Goal: Task Accomplishment & Management: Complete application form

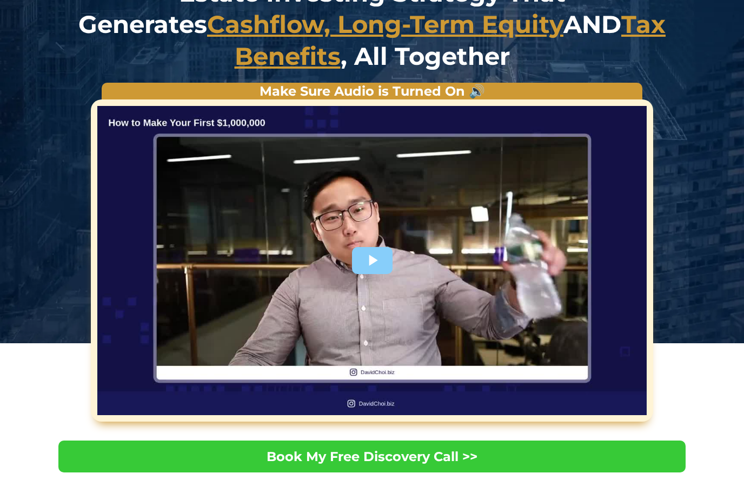
scroll to position [130, 0]
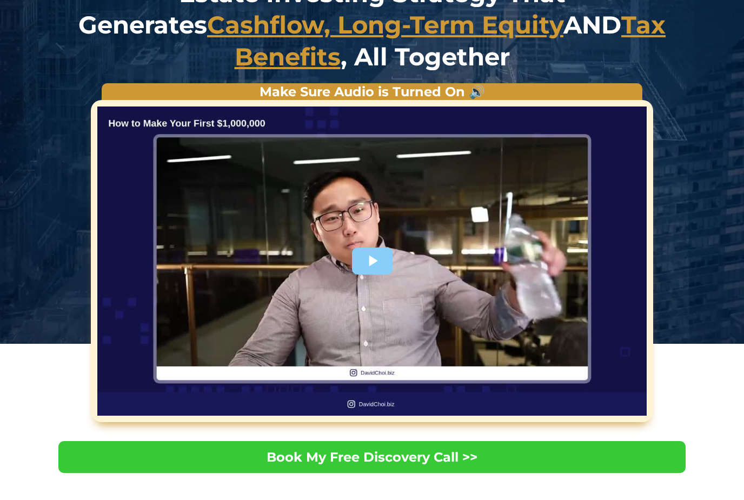
click at [365, 262] on div at bounding box center [371, 261] width 549 height 309
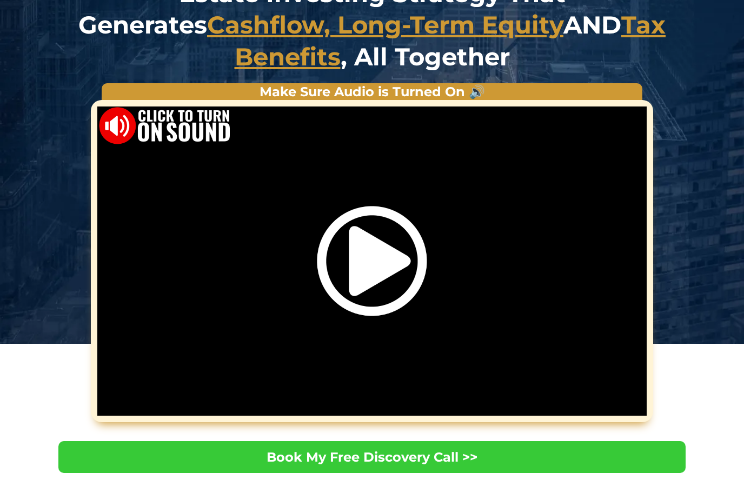
click at [371, 277] on img "Video Player" at bounding box center [372, 261] width 110 height 110
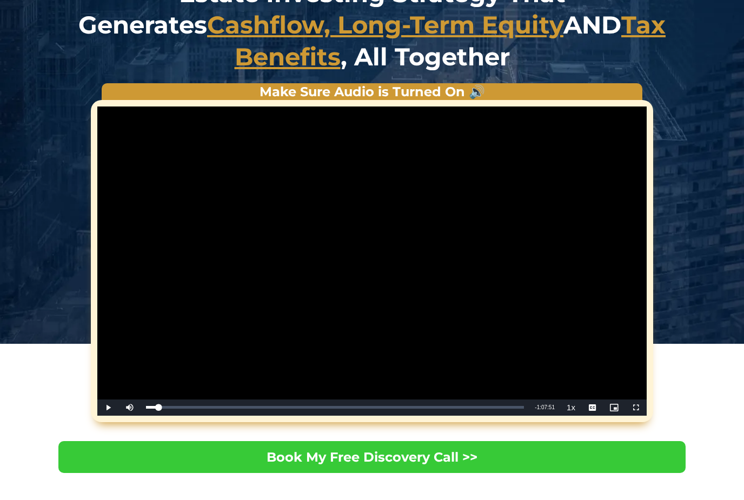
drag, startPoint x: 150, startPoint y: 408, endPoint x: 161, endPoint y: 408, distance: 10.8
click at [159, 408] on div "Progress Bar" at bounding box center [152, 407] width 13 height 3
drag, startPoint x: 161, startPoint y: 407, endPoint x: 168, endPoint y: 407, distance: 7.0
click at [168, 407] on div "**********" at bounding box center [371, 261] width 549 height 309
click at [168, 407] on div "Loaded : 4.15%" at bounding box center [335, 408] width 389 height 16
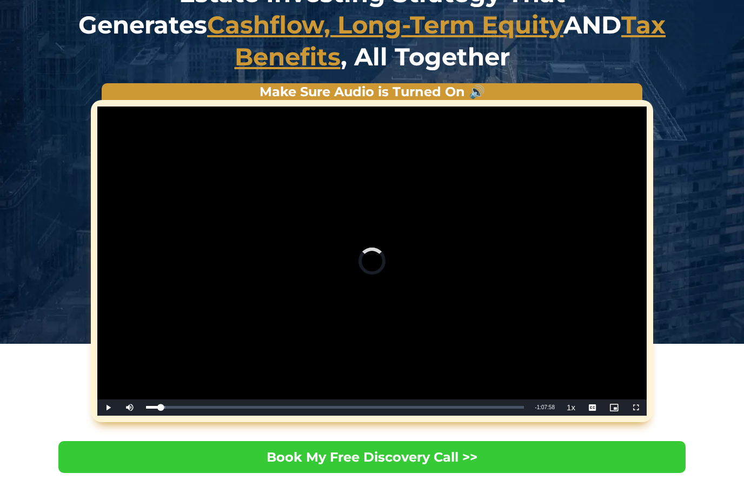
click at [159, 406] on div "Progress Bar" at bounding box center [153, 407] width 15 height 3
click at [191, 407] on div "Progress Bar" at bounding box center [168, 407] width 45 height 3
click at [228, 407] on div "Progress Bar" at bounding box center [241, 407] width 50 height 3
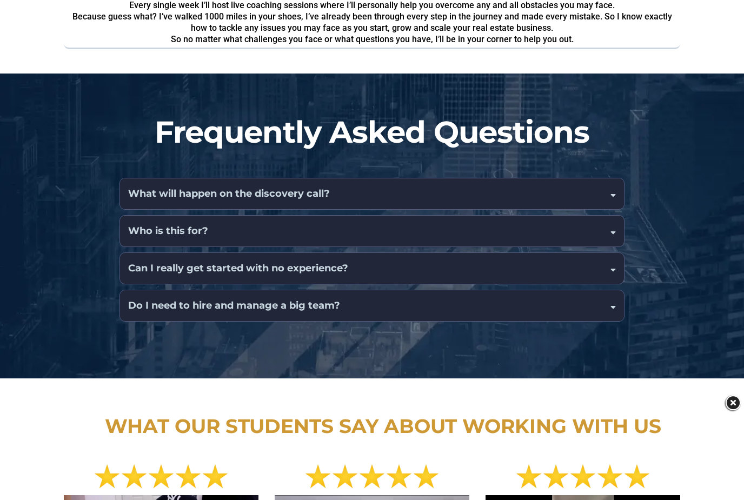
scroll to position [1578, 0]
click at [578, 254] on div "Can I really get started with no experience?" at bounding box center [372, 268] width 505 height 31
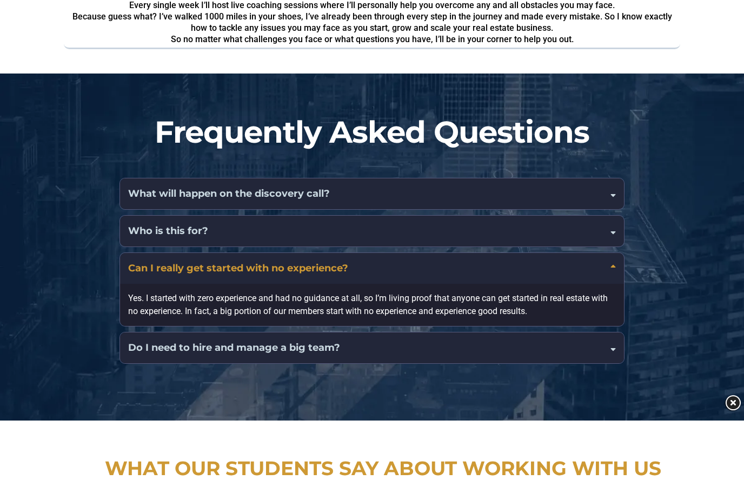
click at [569, 341] on div "Do I need to hire and manage a big team?" at bounding box center [372, 348] width 505 height 31
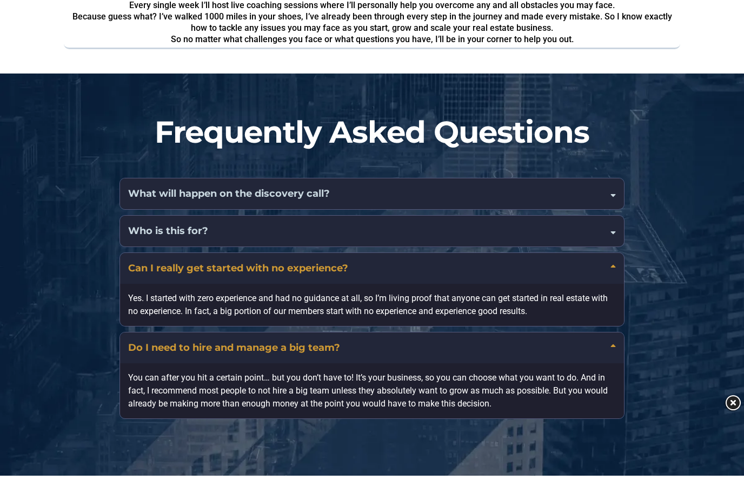
click at [594, 236] on div "Who is this for?" at bounding box center [372, 231] width 505 height 31
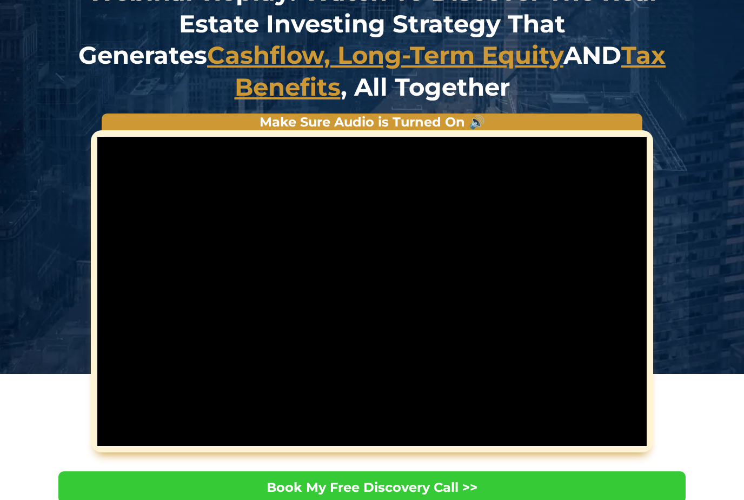
scroll to position [102, 0]
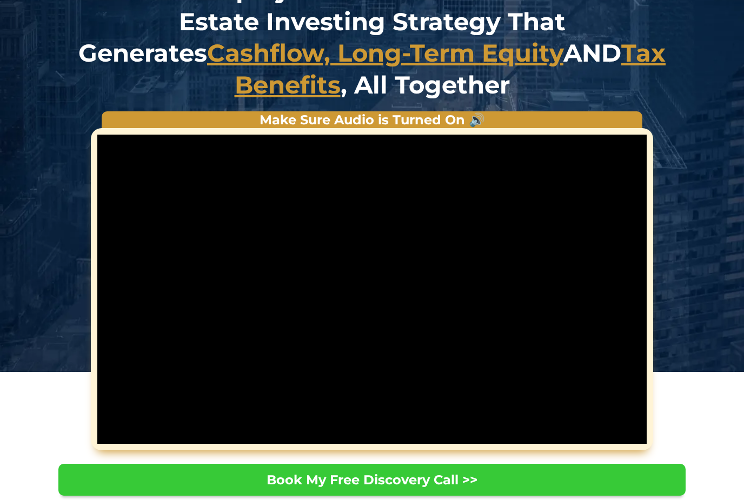
click at [406, 484] on span "Book My Free Discovery Call >>" at bounding box center [372, 480] width 211 height 16
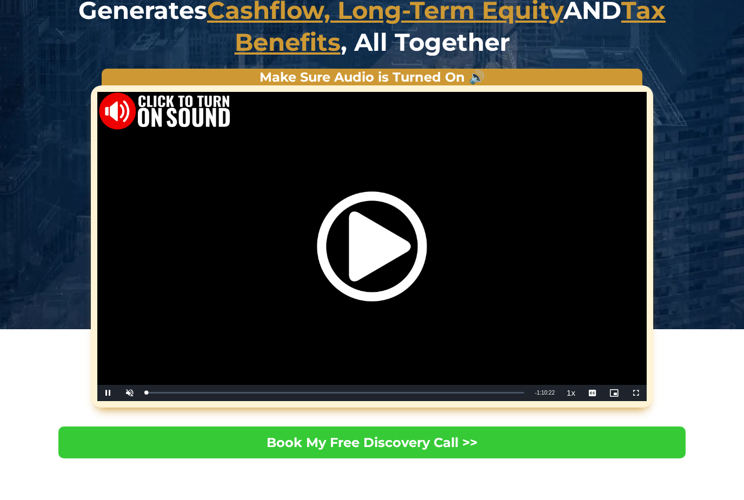
scroll to position [144, 0]
click at [376, 252] on img "Video Player" at bounding box center [372, 246] width 110 height 110
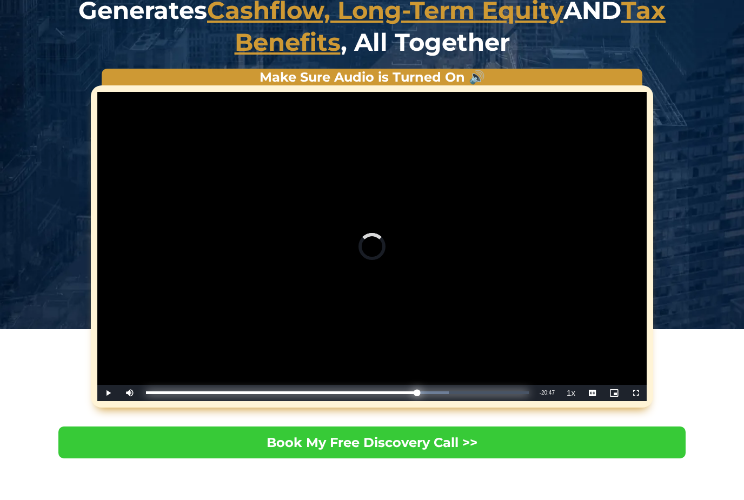
click at [416, 394] on div "Progress Bar" at bounding box center [281, 393] width 271 height 3
click at [455, 392] on div "Progress Bar" at bounding box center [300, 393] width 309 height 3
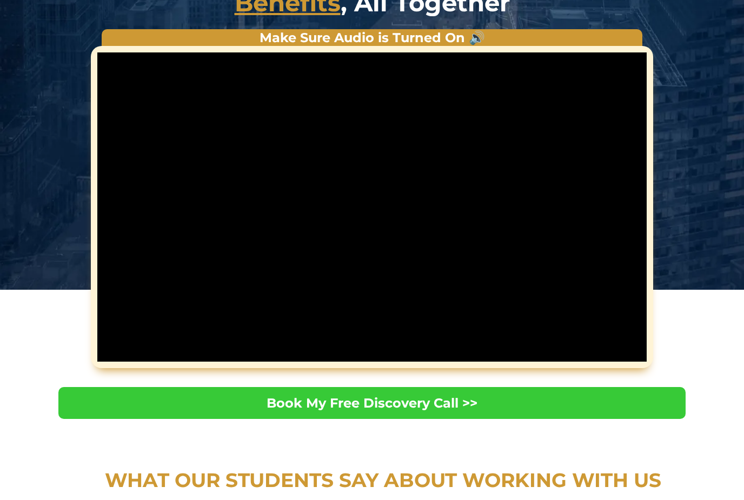
scroll to position [0, 0]
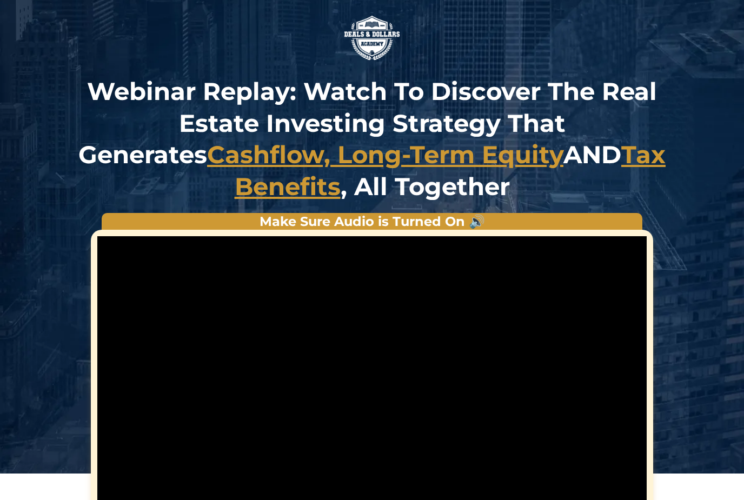
click at [360, 24] on img at bounding box center [372, 37] width 65 height 65
click at [369, 37] on img at bounding box center [372, 37] width 65 height 65
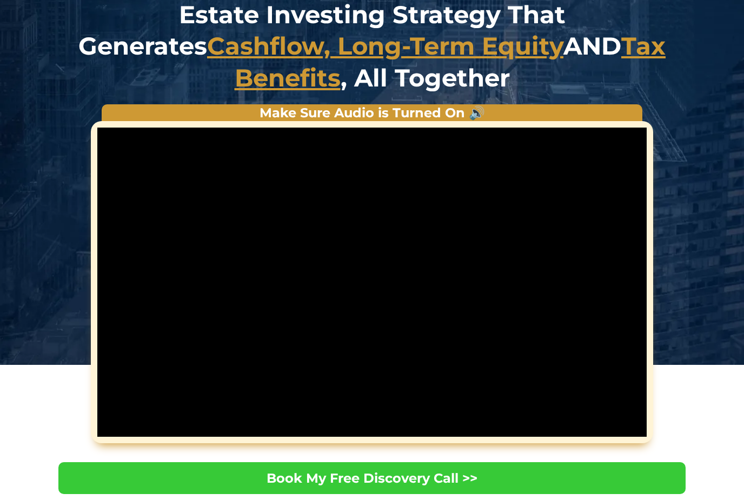
scroll to position [107, 0]
